Goal: Navigation & Orientation: Find specific page/section

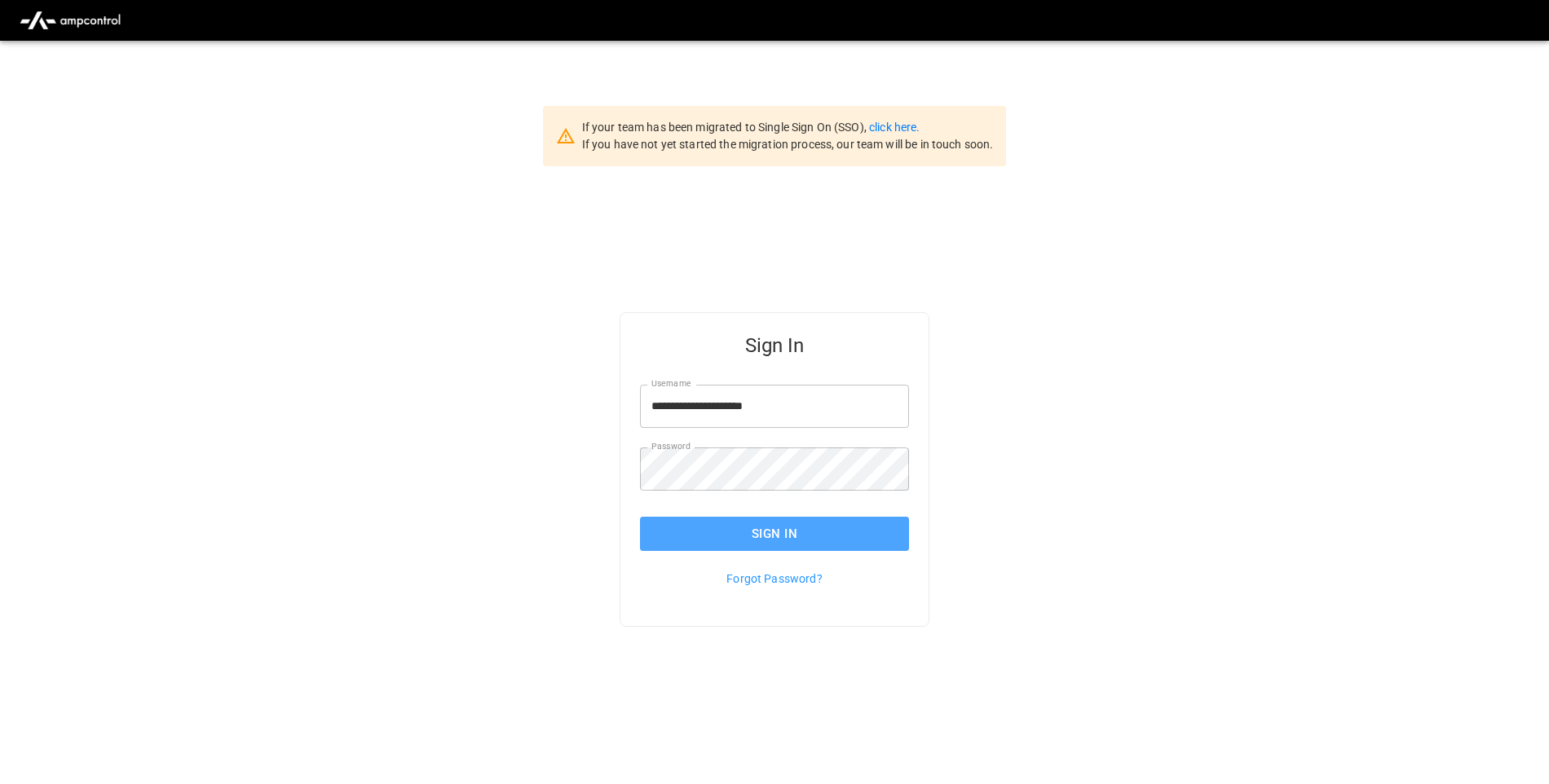
click at [851, 545] on button "Sign In" at bounding box center [774, 534] width 269 height 34
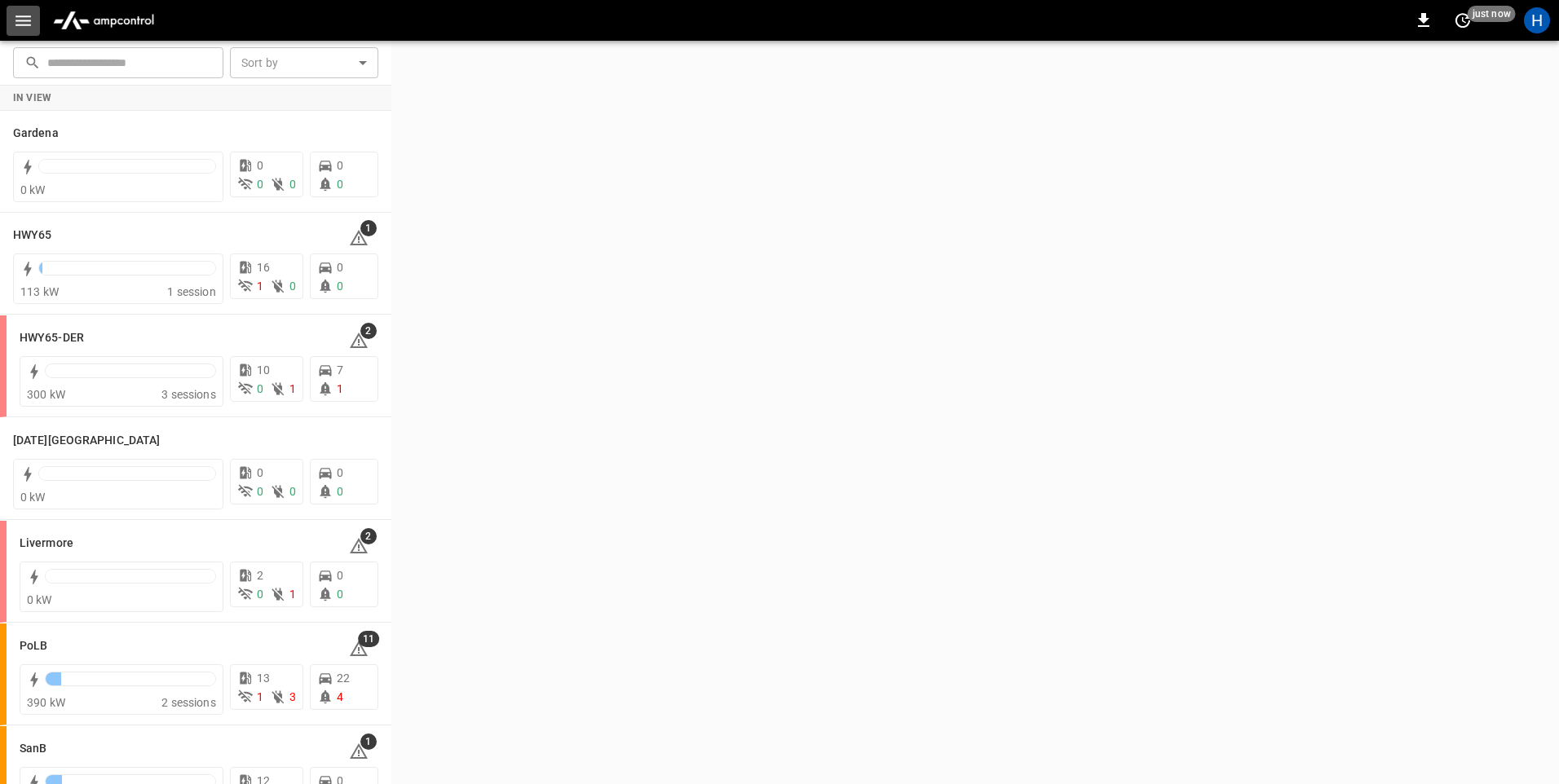
click at [17, 12] on icon "button" at bounding box center [23, 20] width 20 height 20
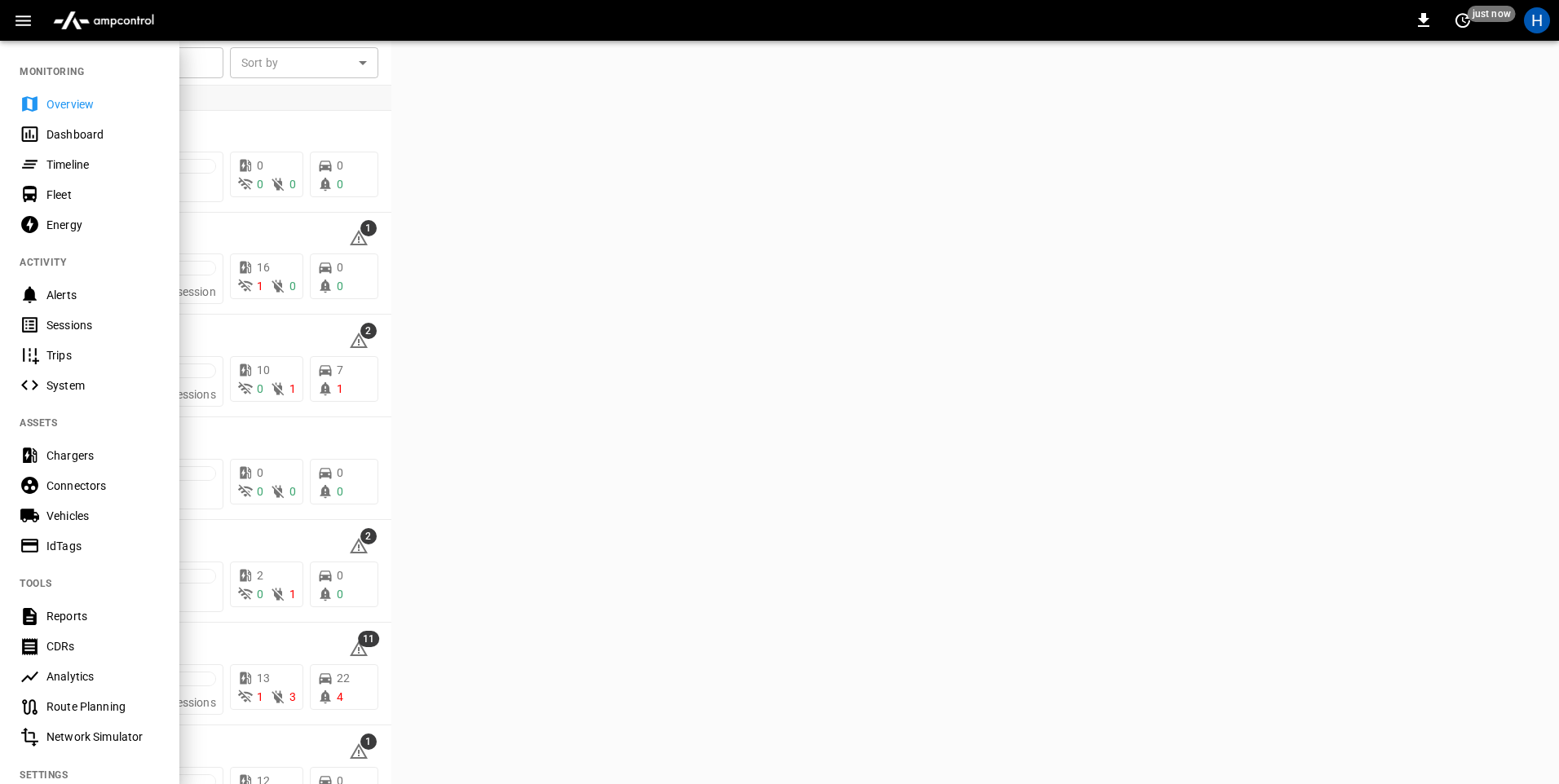
click at [80, 133] on div "Dashboard" at bounding box center [103, 134] width 114 height 16
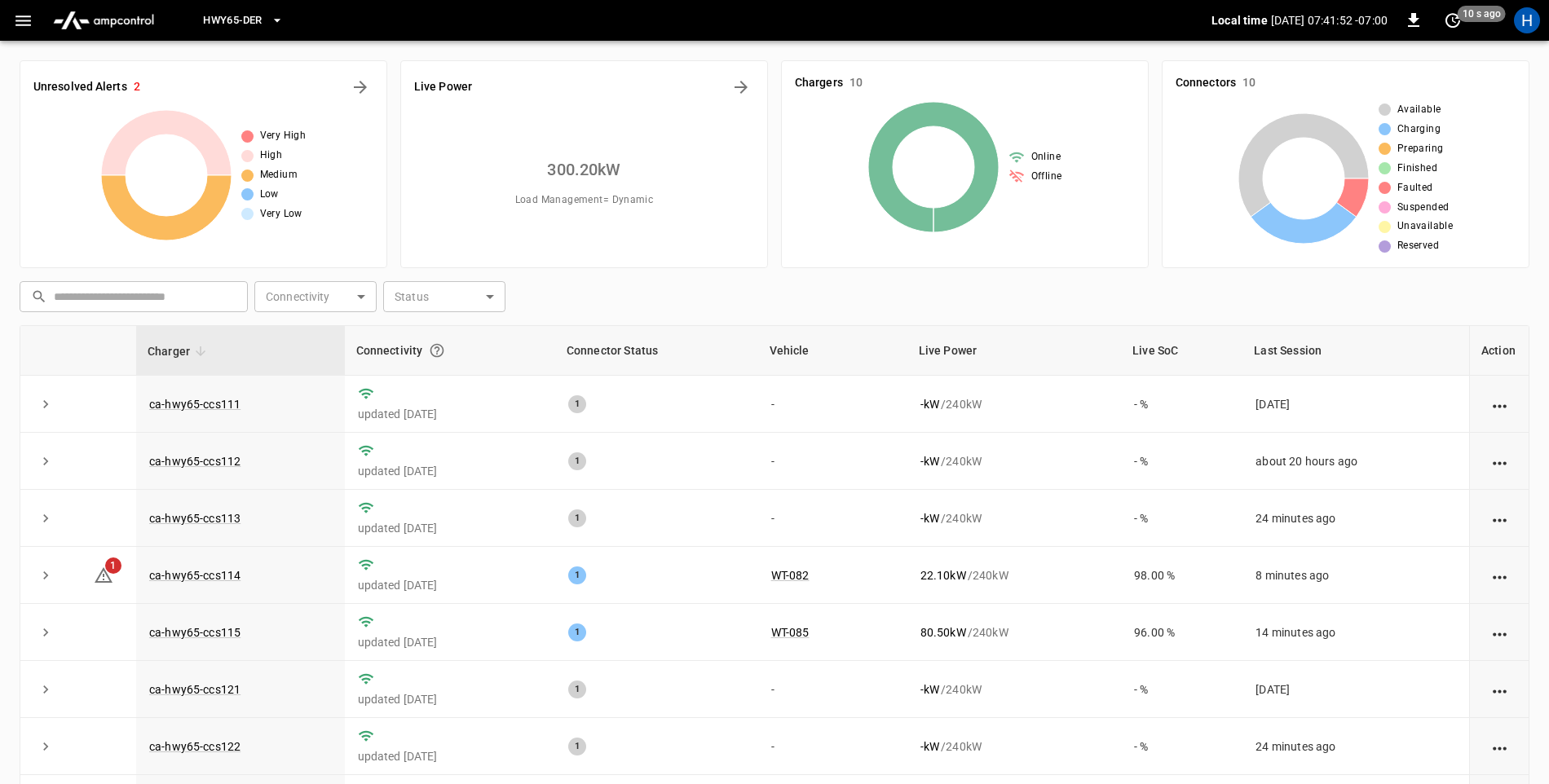
click at [246, 9] on button "HWY65-DER" at bounding box center [242, 20] width 93 height 32
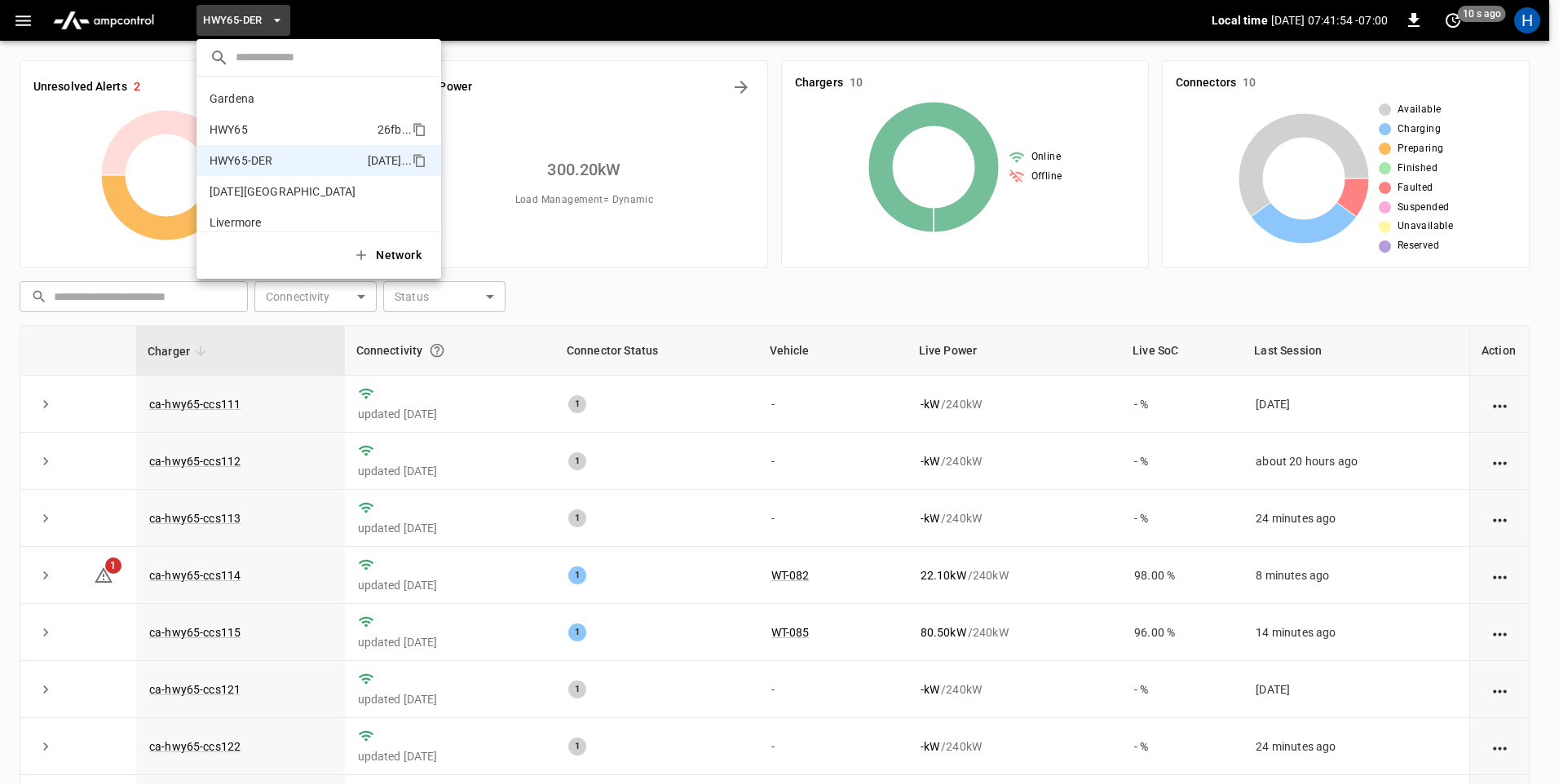
click at [283, 121] on p "HWY65" at bounding box center [290, 129] width 162 height 16
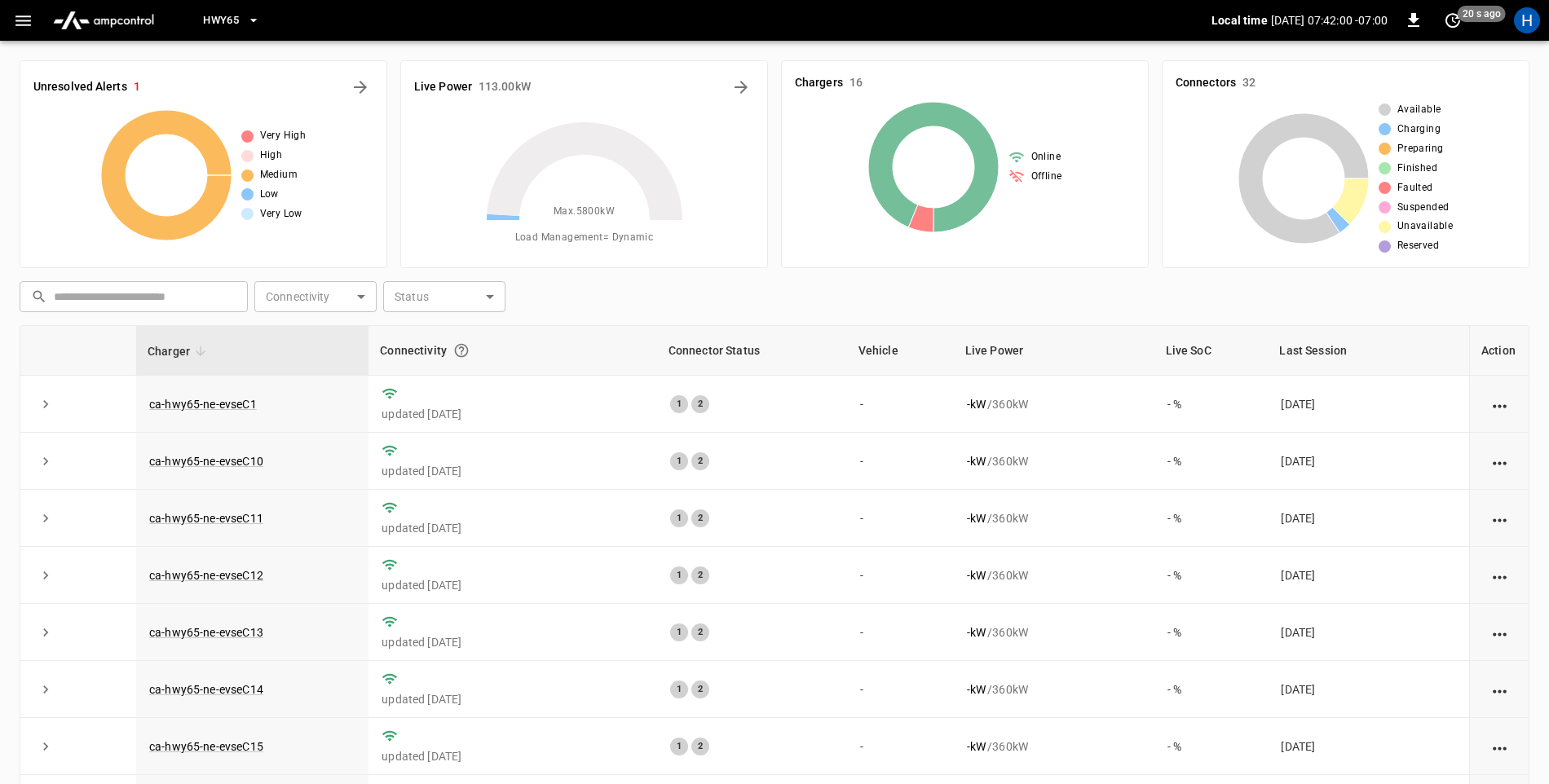
click at [255, 16] on icon "button" at bounding box center [253, 20] width 16 height 16
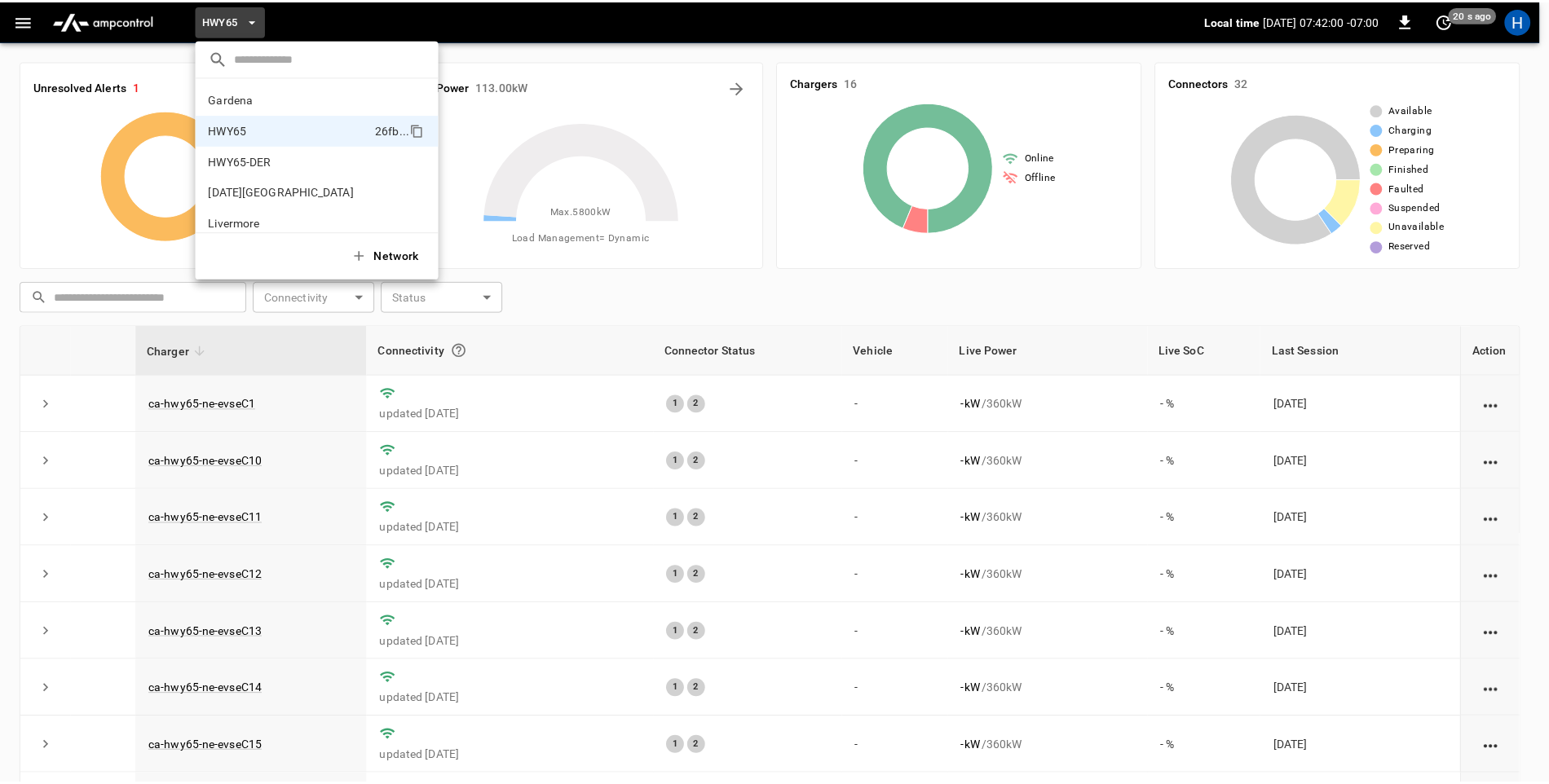
scroll to position [26, 0]
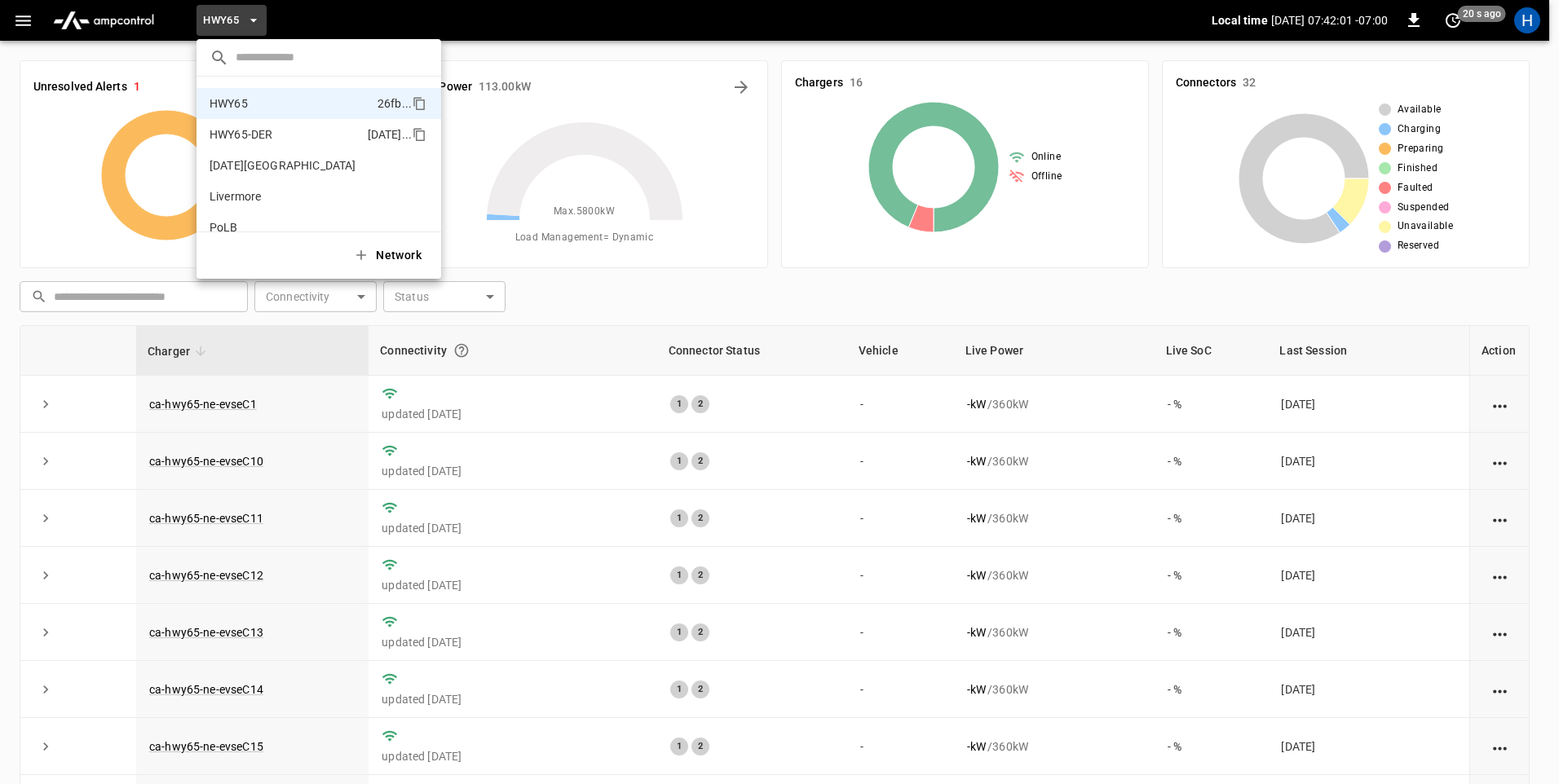
click at [267, 142] on p "HWY65-DER" at bounding box center [285, 134] width 152 height 16
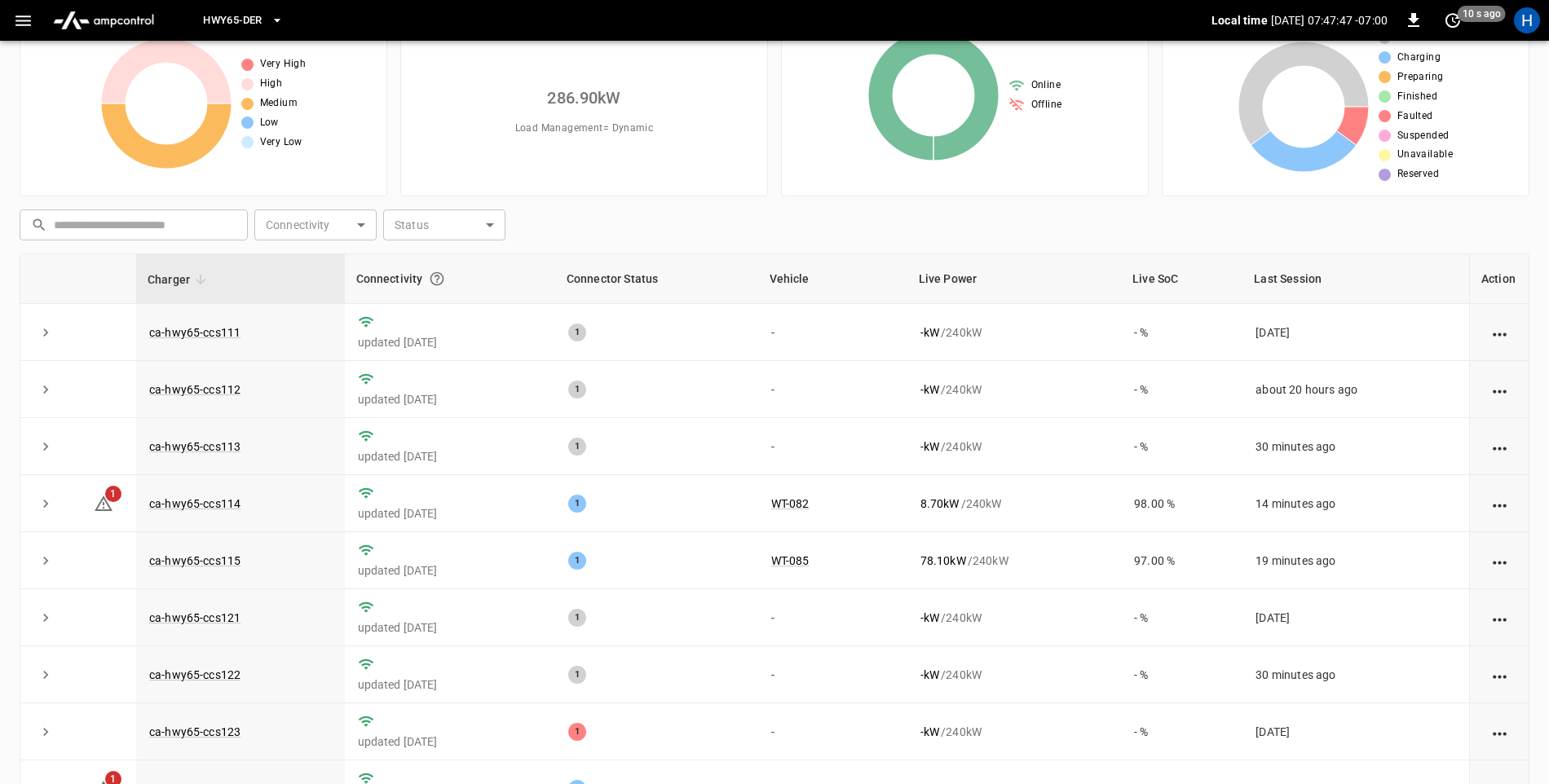
scroll to position [0, 0]
